Goal: Find specific page/section: Find specific page/section

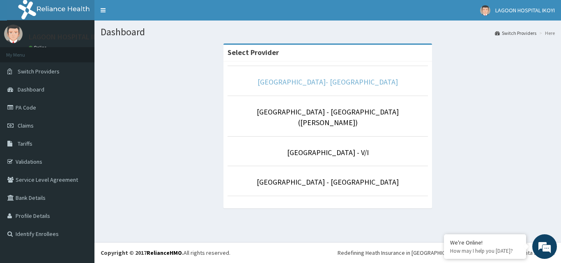
click at [335, 83] on link "[GEOGRAPHIC_DATA]- [GEOGRAPHIC_DATA]" at bounding box center [327, 81] width 140 height 9
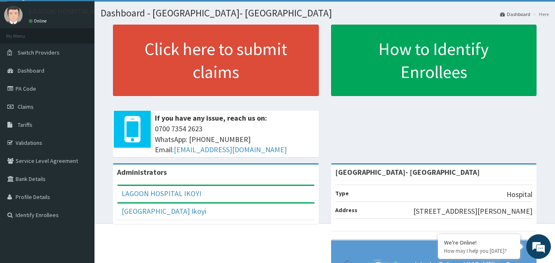
scroll to position [3, 0]
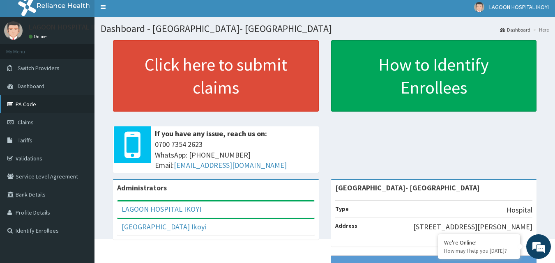
click at [38, 103] on link "PA Code" at bounding box center [47, 104] width 94 height 18
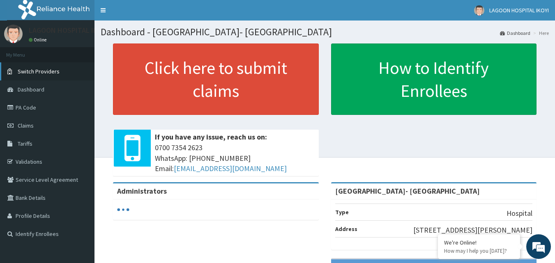
click at [50, 71] on span "Switch Providers" at bounding box center [39, 71] width 42 height 7
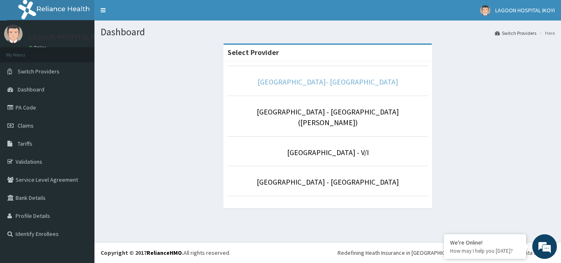
click at [350, 86] on link "[GEOGRAPHIC_DATA]- [GEOGRAPHIC_DATA]" at bounding box center [327, 81] width 140 height 9
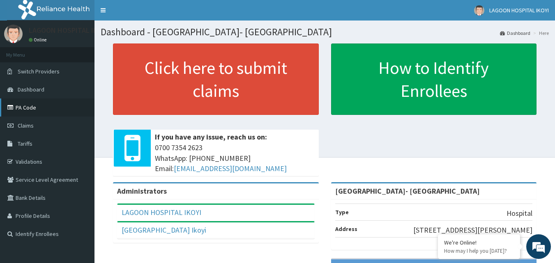
click at [31, 105] on link "PA Code" at bounding box center [47, 108] width 94 height 18
